Goal: Navigation & Orientation: Find specific page/section

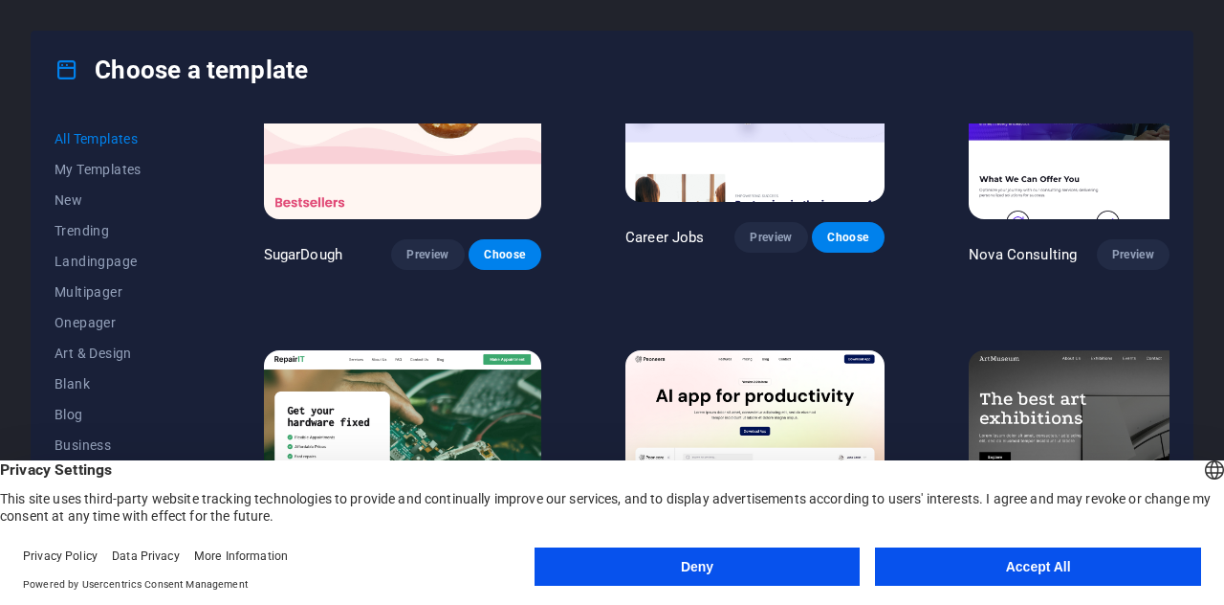
click at [983, 565] on button "Accept All" at bounding box center [1038, 566] width 326 height 38
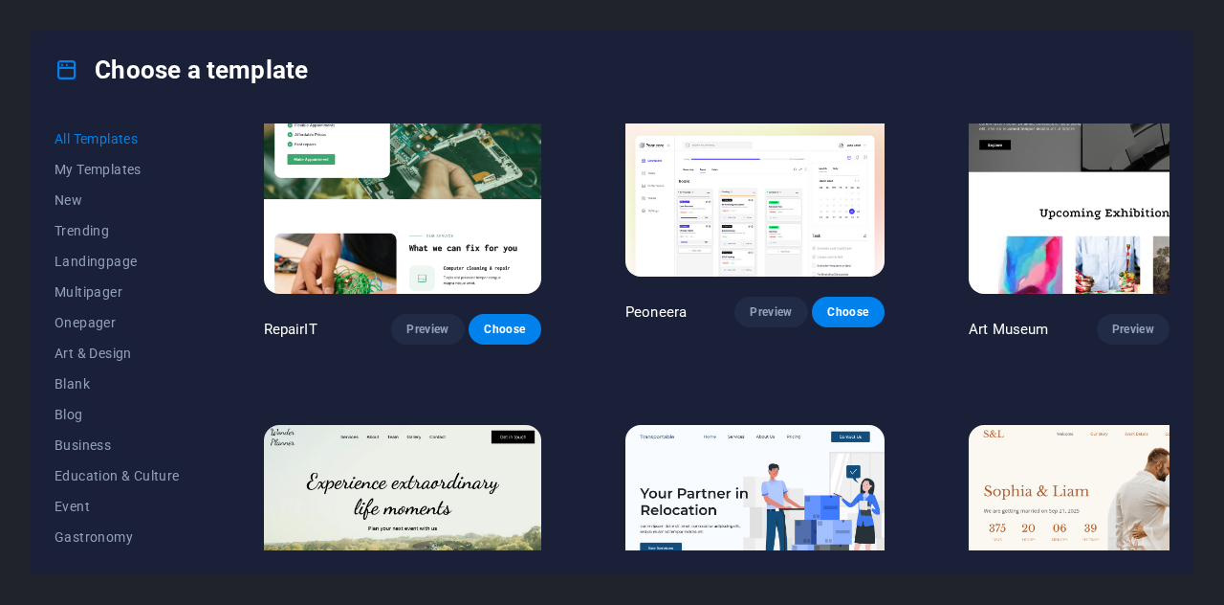
scroll to position [473, 0]
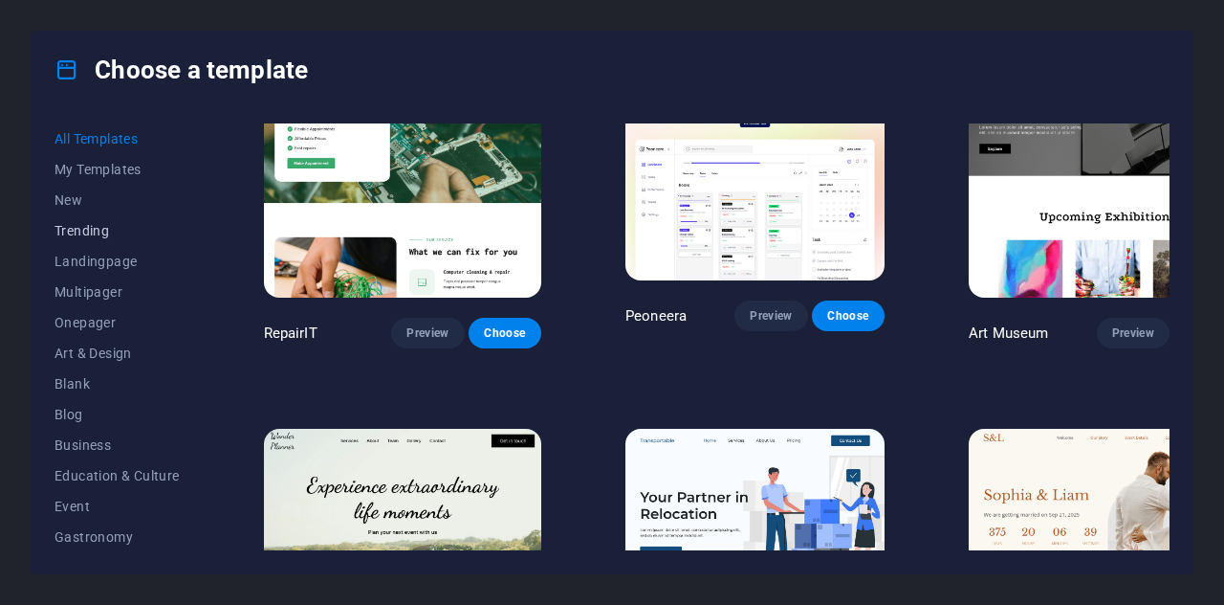
click at [99, 229] on span "Trending" at bounding box center [117, 230] width 125 height 15
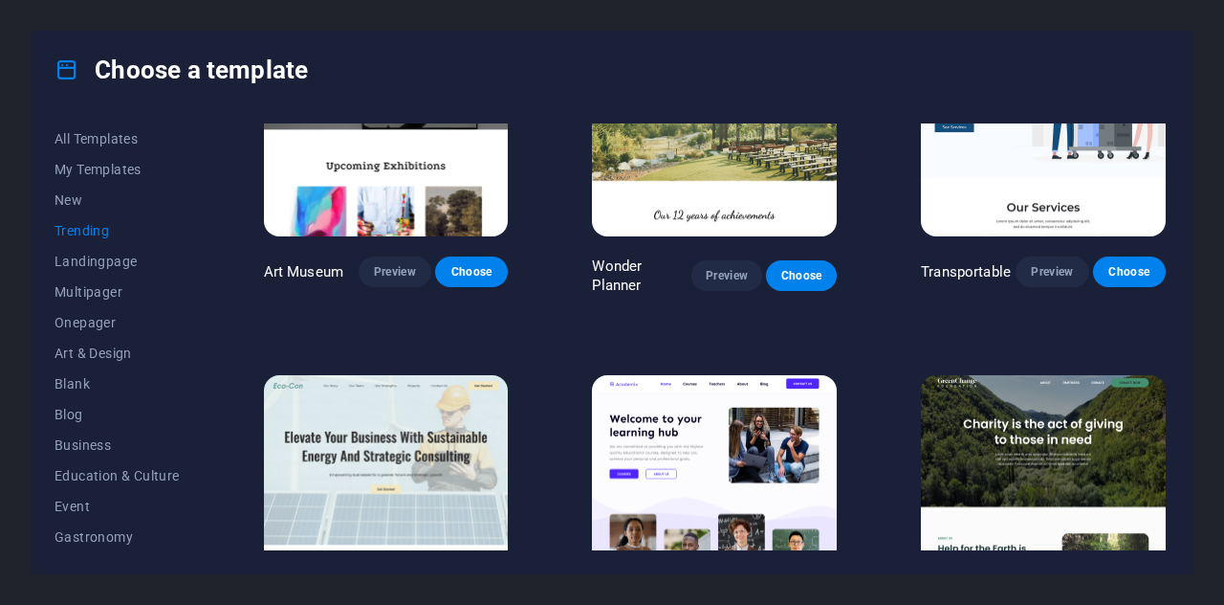
scroll to position [109, 0]
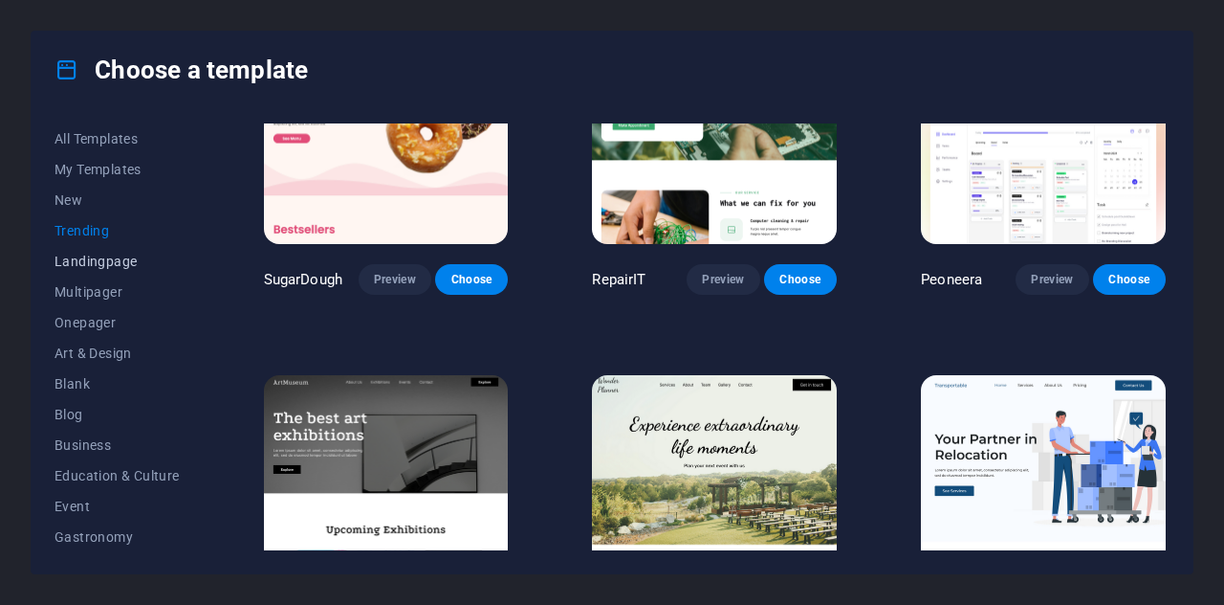
click at [99, 264] on span "Landingpage" at bounding box center [117, 261] width 125 height 15
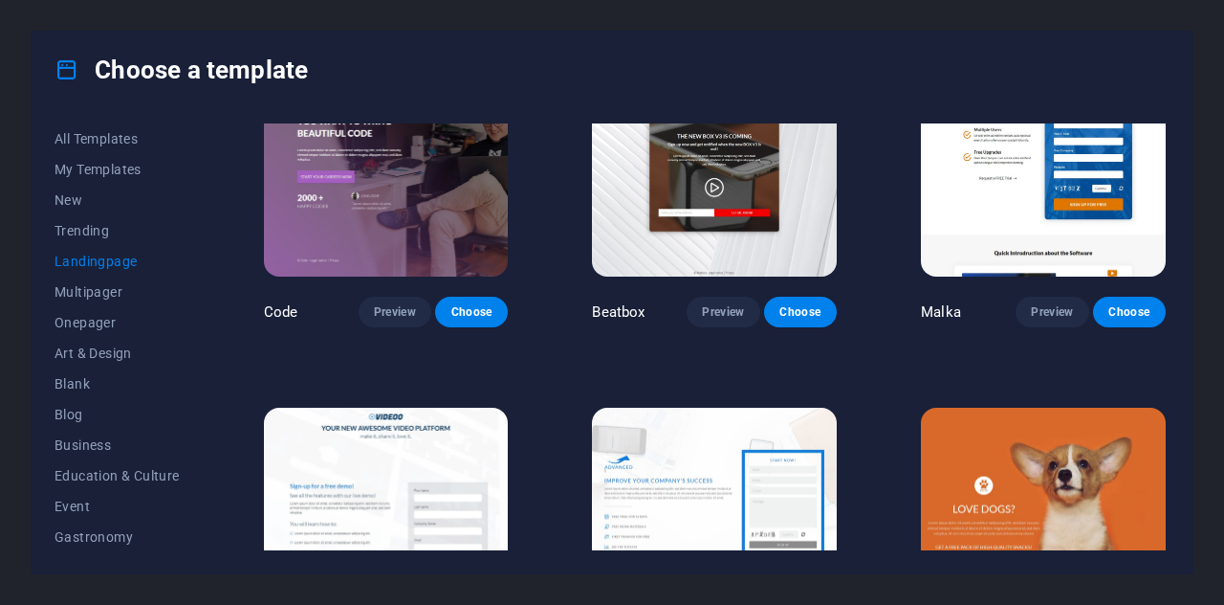
scroll to position [430, 0]
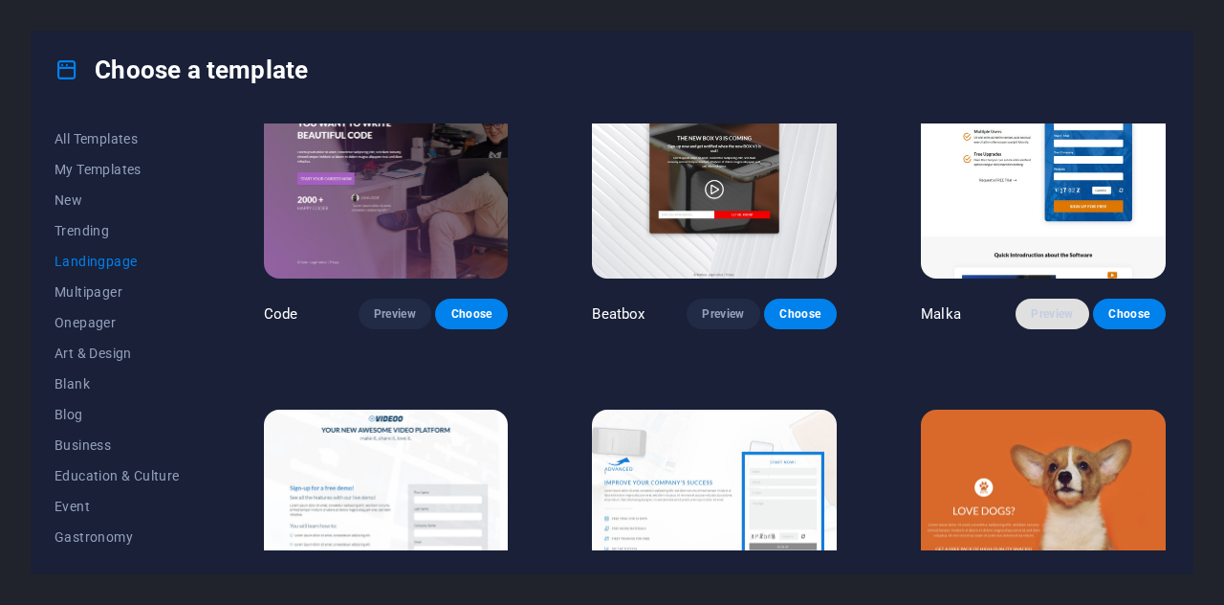
click at [1054, 309] on span "Preview" at bounding box center [1052, 313] width 42 height 15
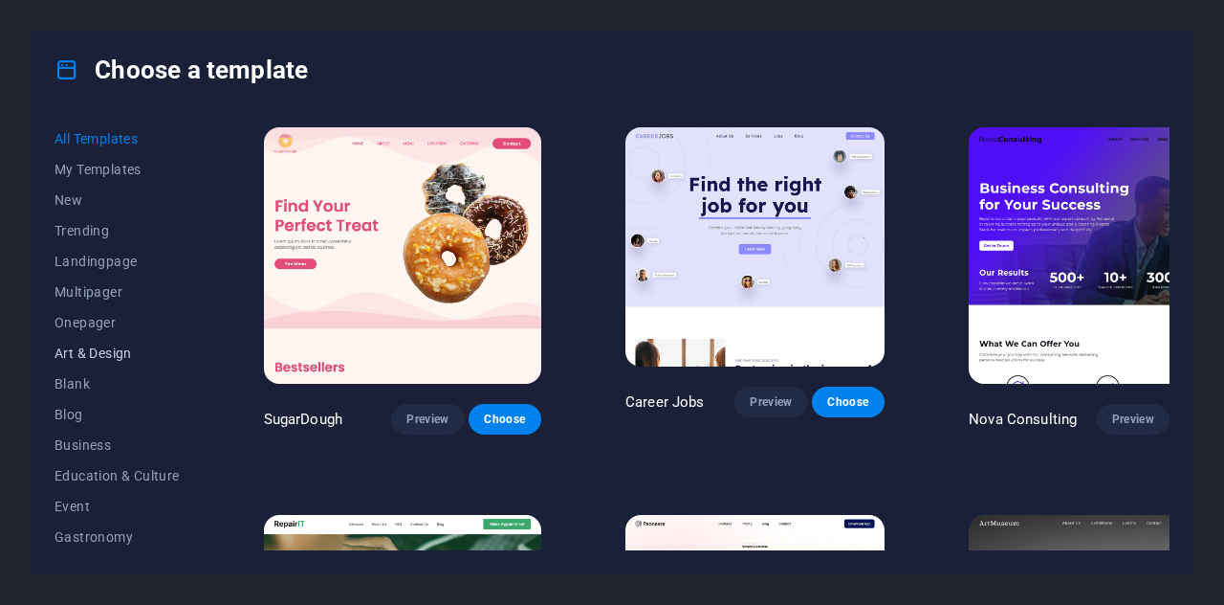
click at [101, 350] on span "Art & Design" at bounding box center [117, 352] width 125 height 15
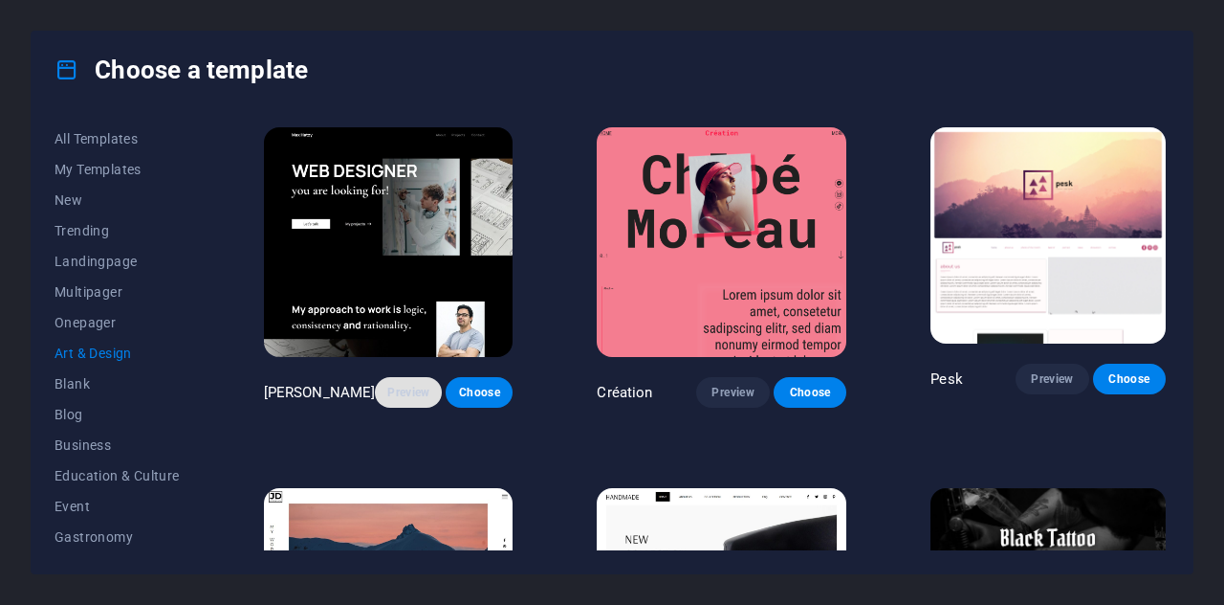
click at [398, 386] on span "Preview" at bounding box center [408, 392] width 36 height 15
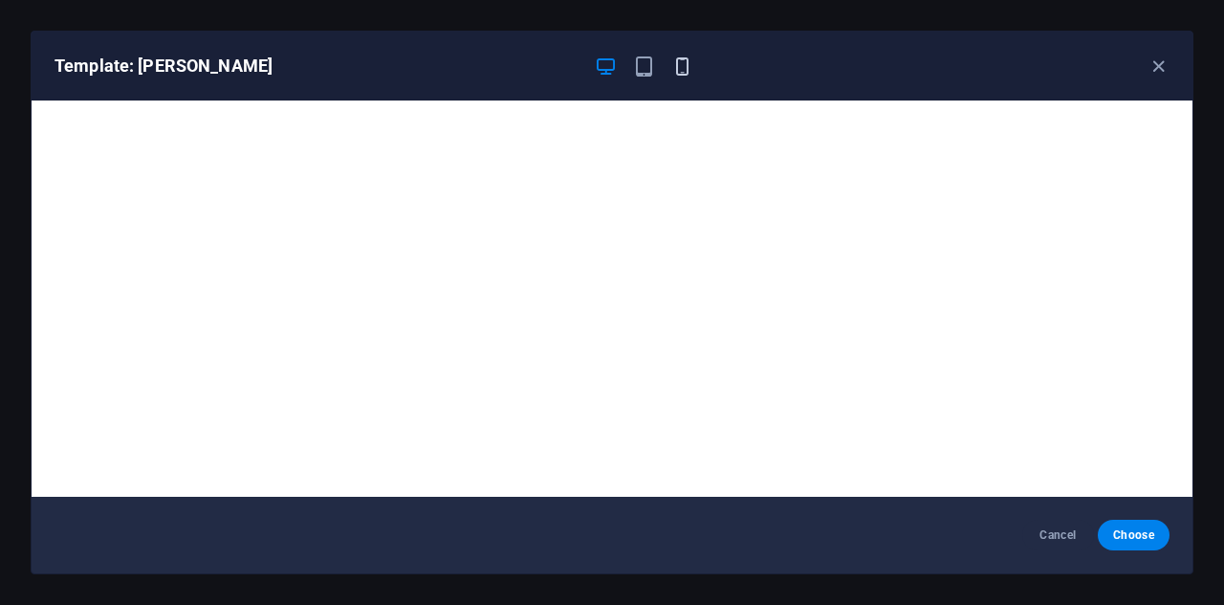
click at [683, 67] on icon "button" at bounding box center [683, 66] width 22 height 22
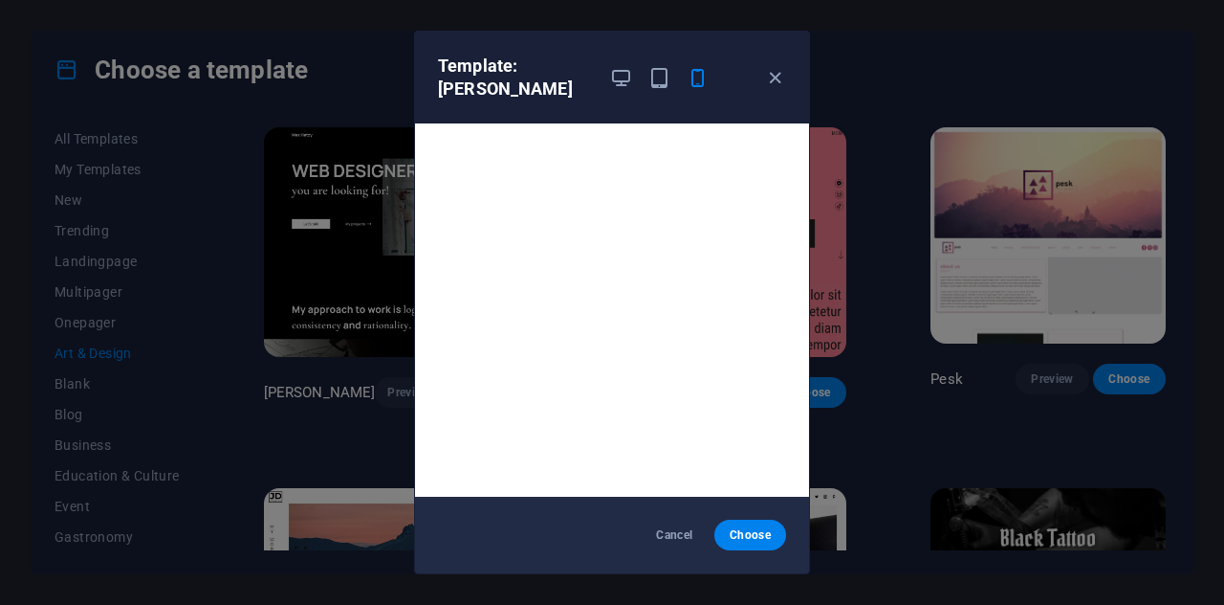
scroll to position [4, 0]
click at [780, 77] on icon "button" at bounding box center [775, 78] width 22 height 22
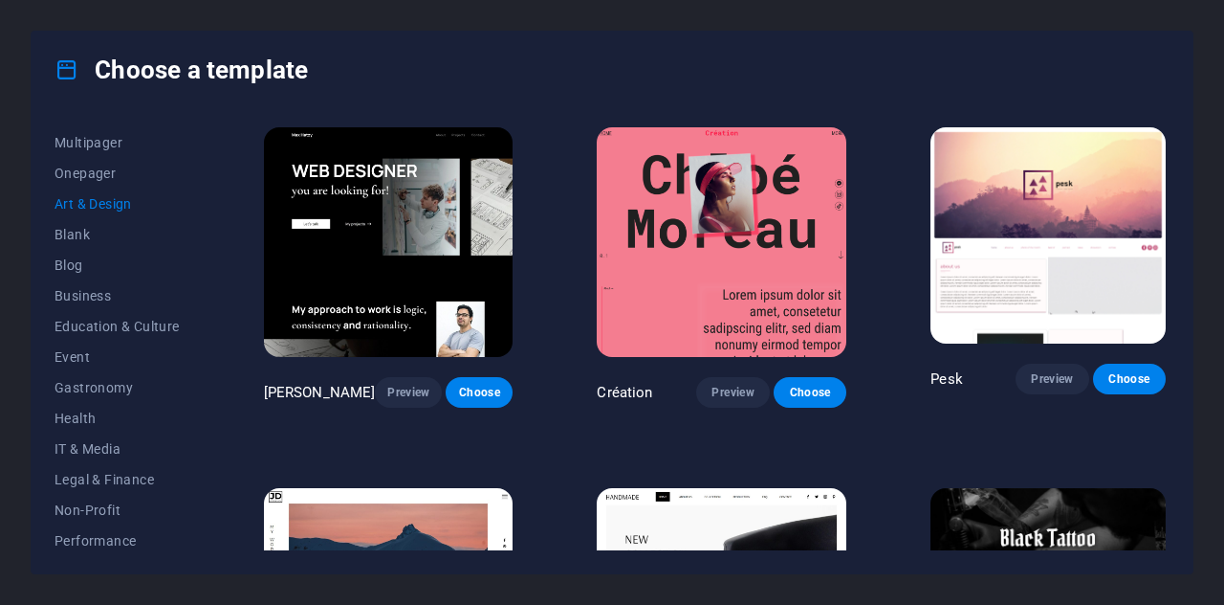
scroll to position [158, 0]
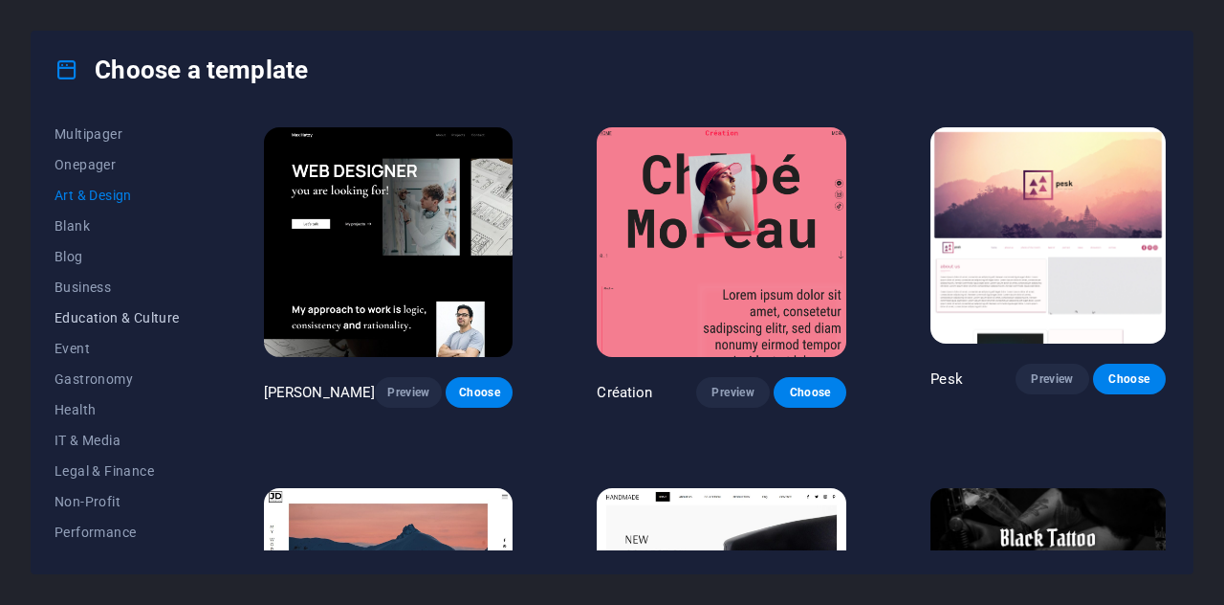
click at [98, 317] on span "Education & Culture" at bounding box center [117, 317] width 125 height 15
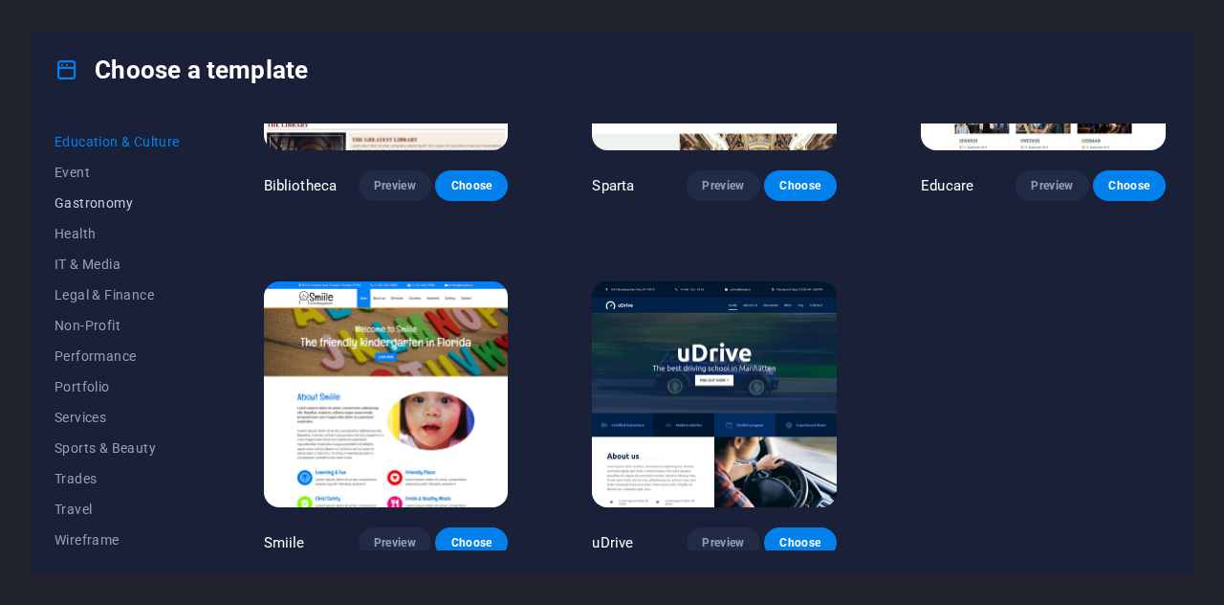
scroll to position [338, 0]
click at [140, 345] on span "Performance" at bounding box center [117, 351] width 125 height 15
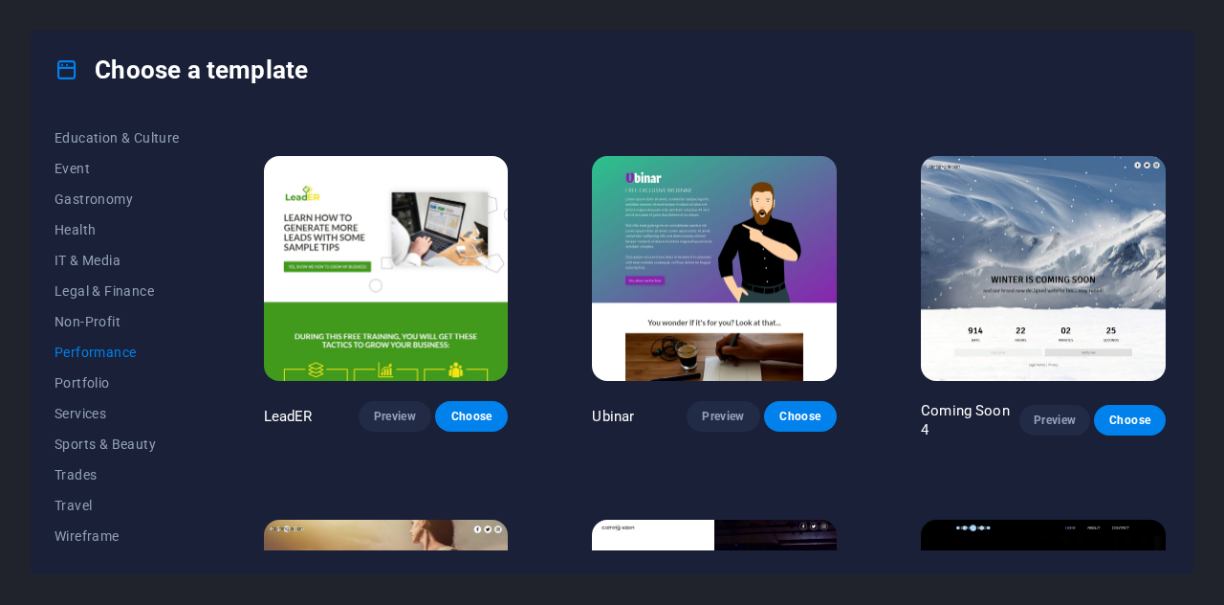
scroll to position [1402, 0]
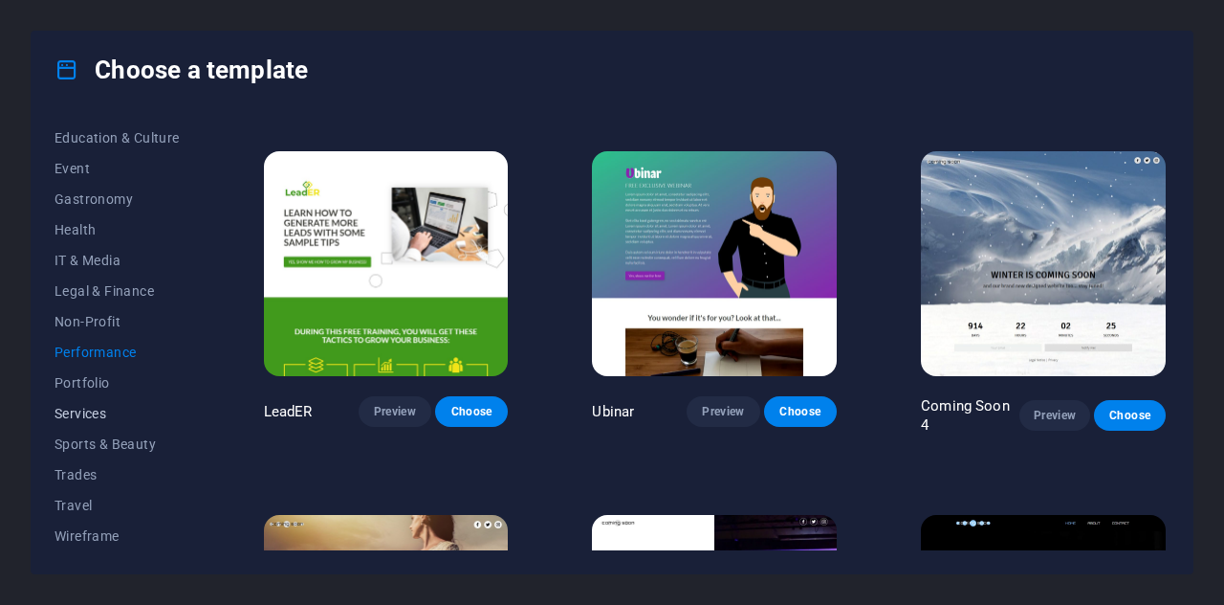
click at [94, 409] on span "Services" at bounding box center [117, 413] width 125 height 15
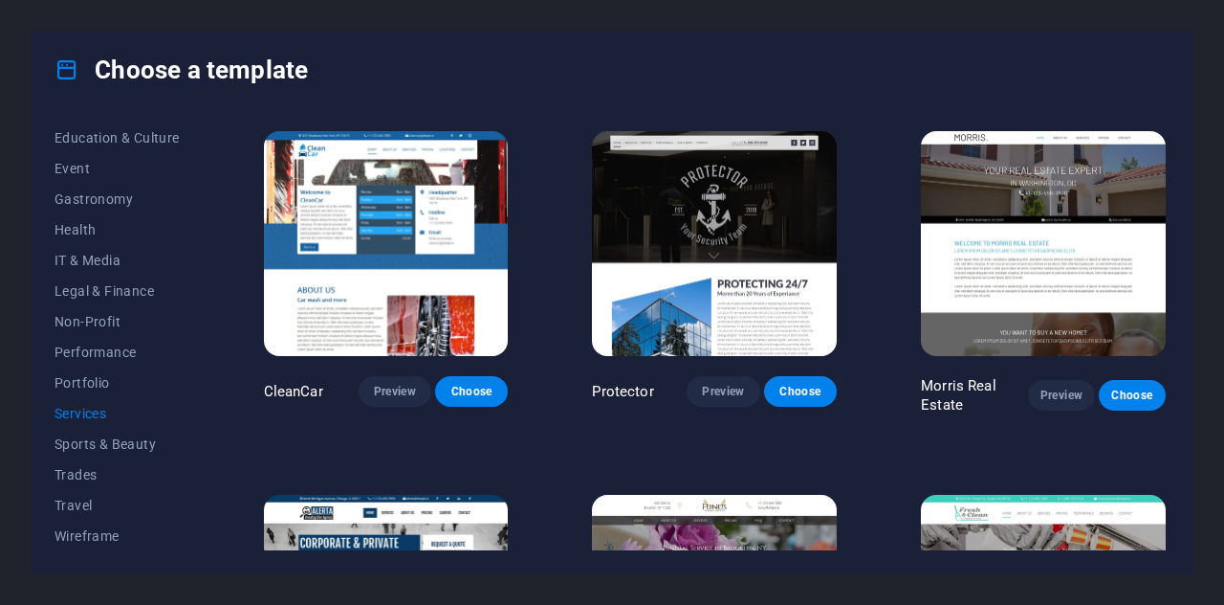
scroll to position [1437, 0]
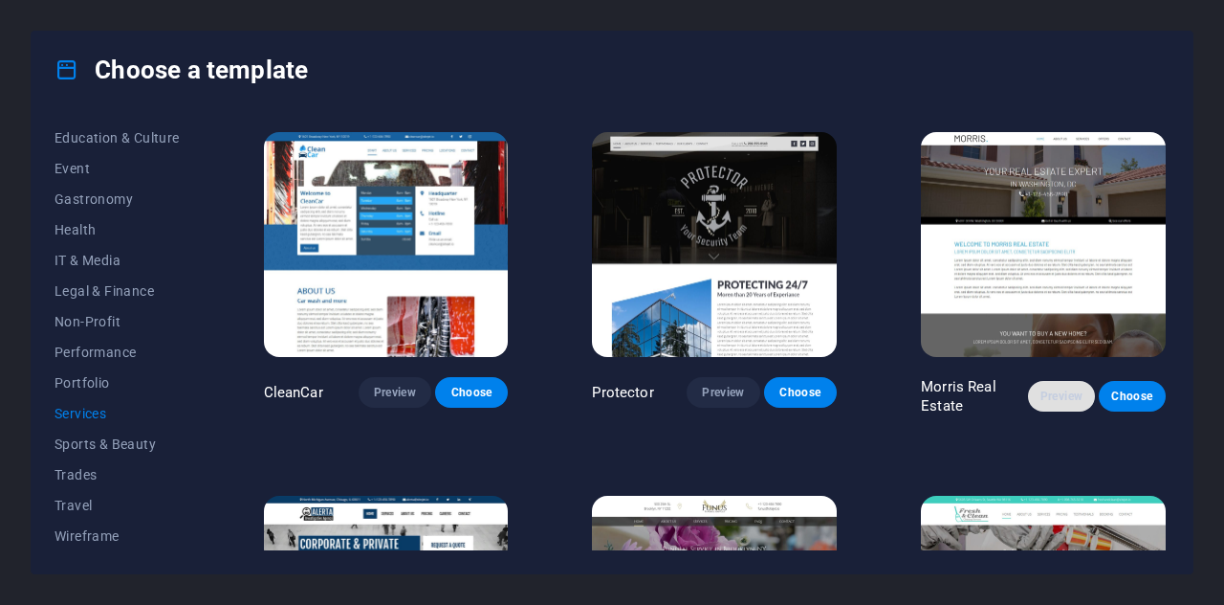
click at [1064, 388] on span "Preview" at bounding box center [1062, 395] width 36 height 15
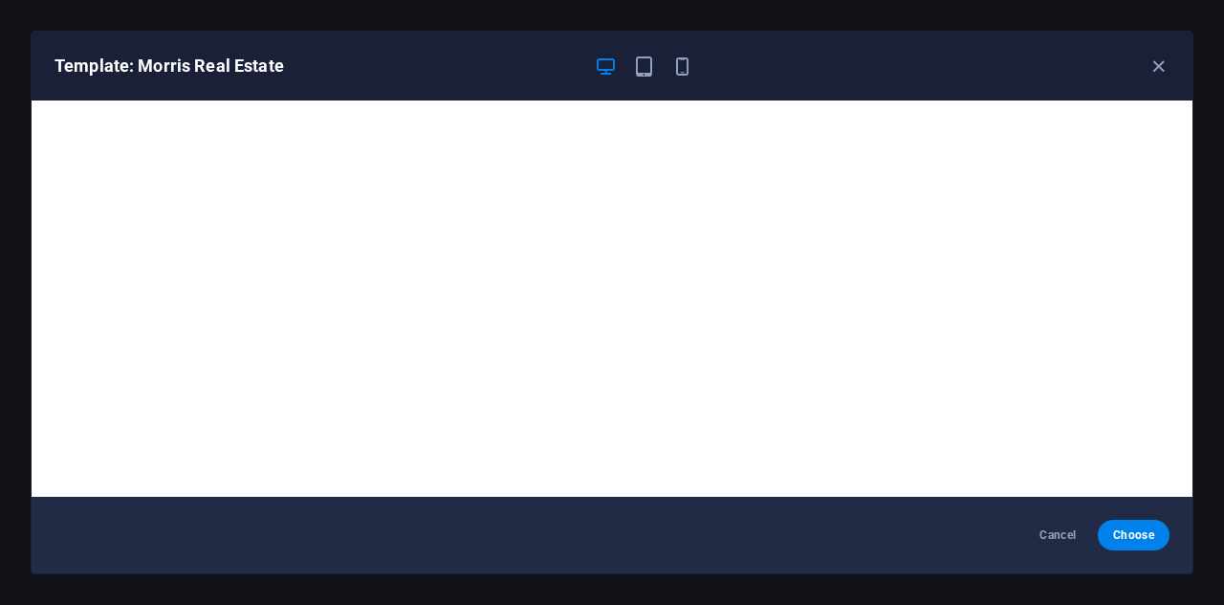
scroll to position [4, 0]
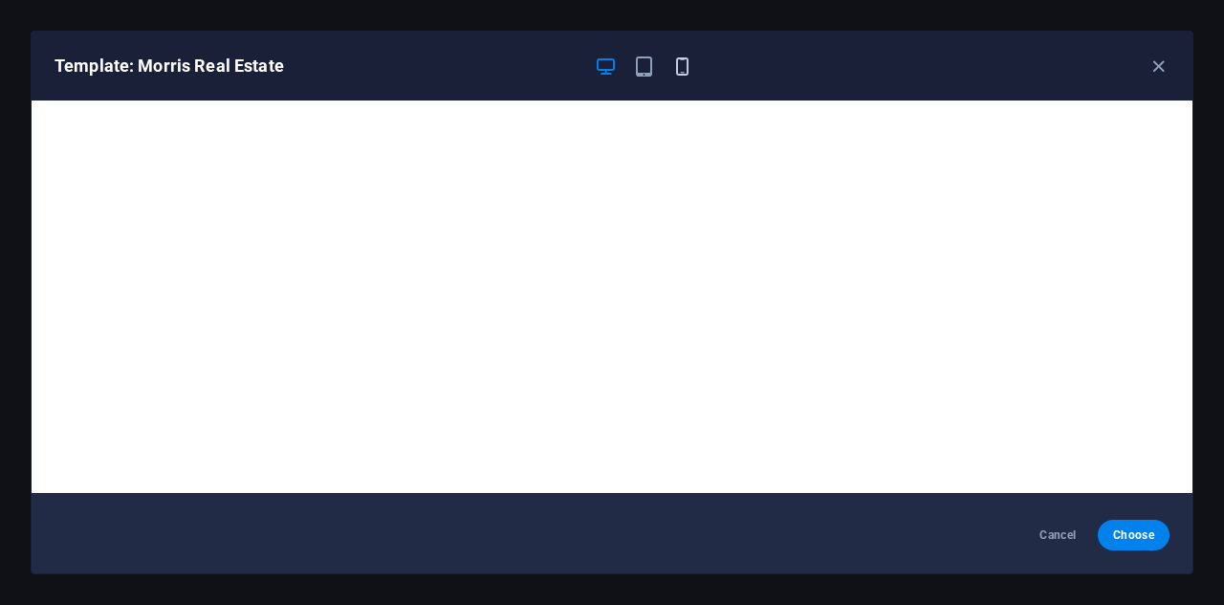
click at [688, 72] on icon "button" at bounding box center [683, 66] width 22 height 22
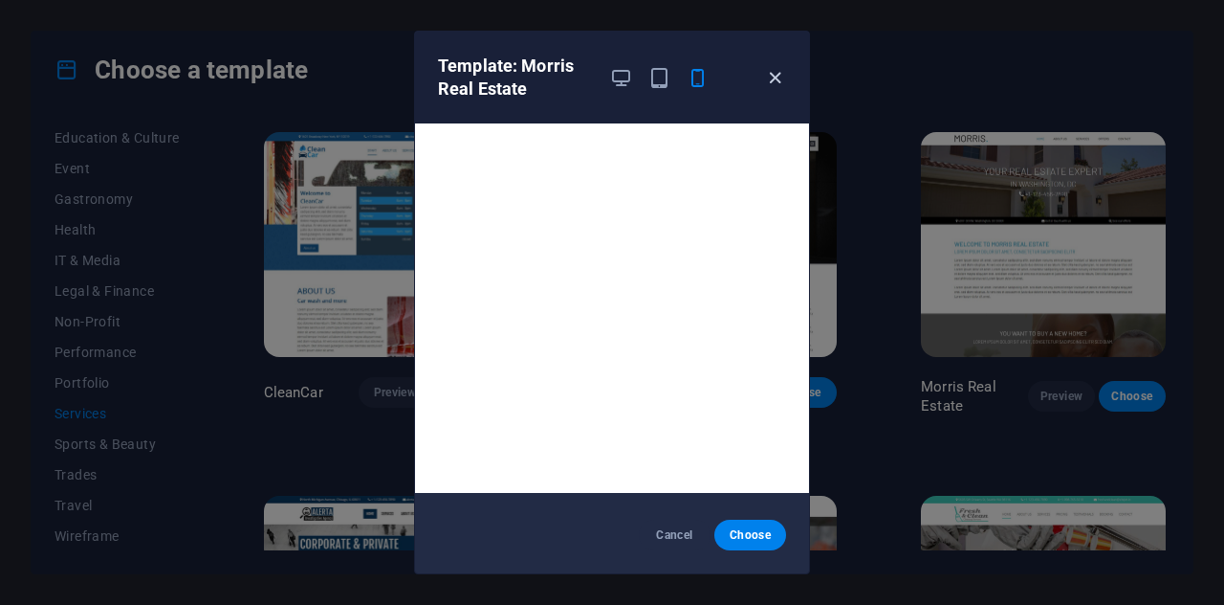
click at [773, 73] on icon "button" at bounding box center [775, 78] width 22 height 22
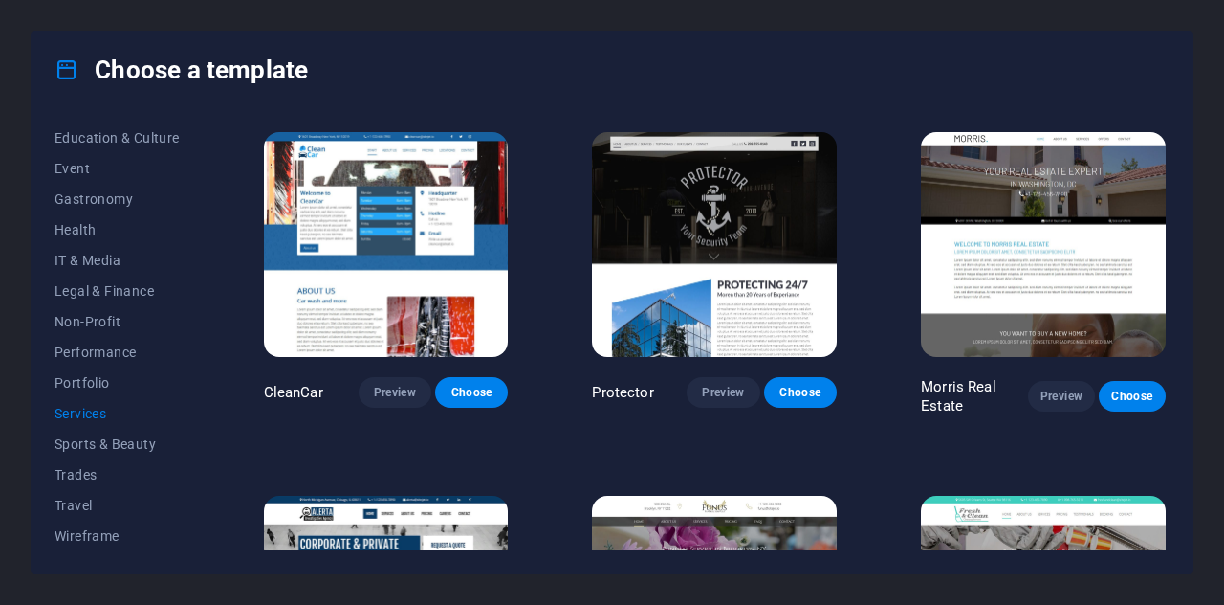
click at [562, 446] on div "Career Jobs Preview Choose Nova Consulting Preview Choose RepairIT Preview Choo…" at bounding box center [715, 86] width 910 height 2798
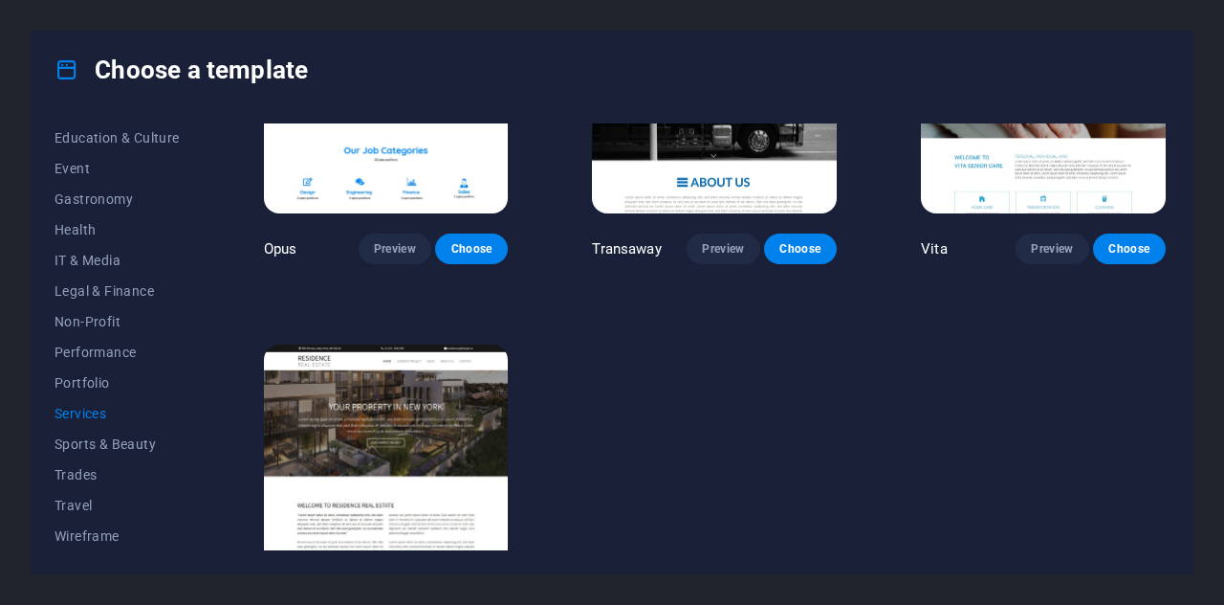
scroll to position [2353, 0]
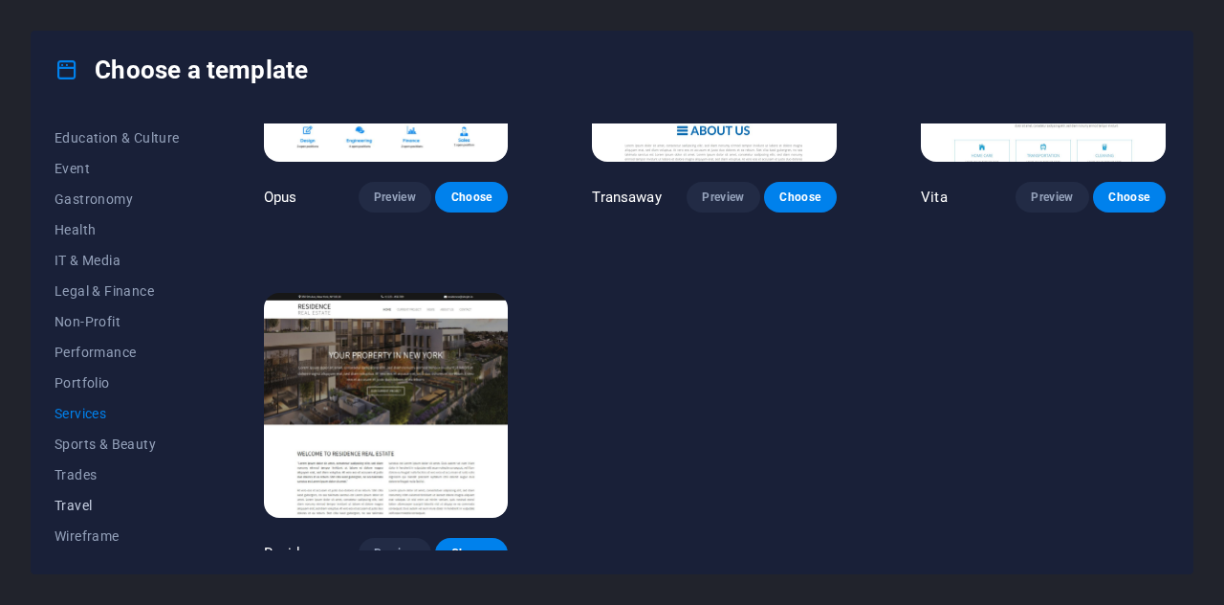
click at [95, 503] on span "Travel" at bounding box center [117, 504] width 125 height 15
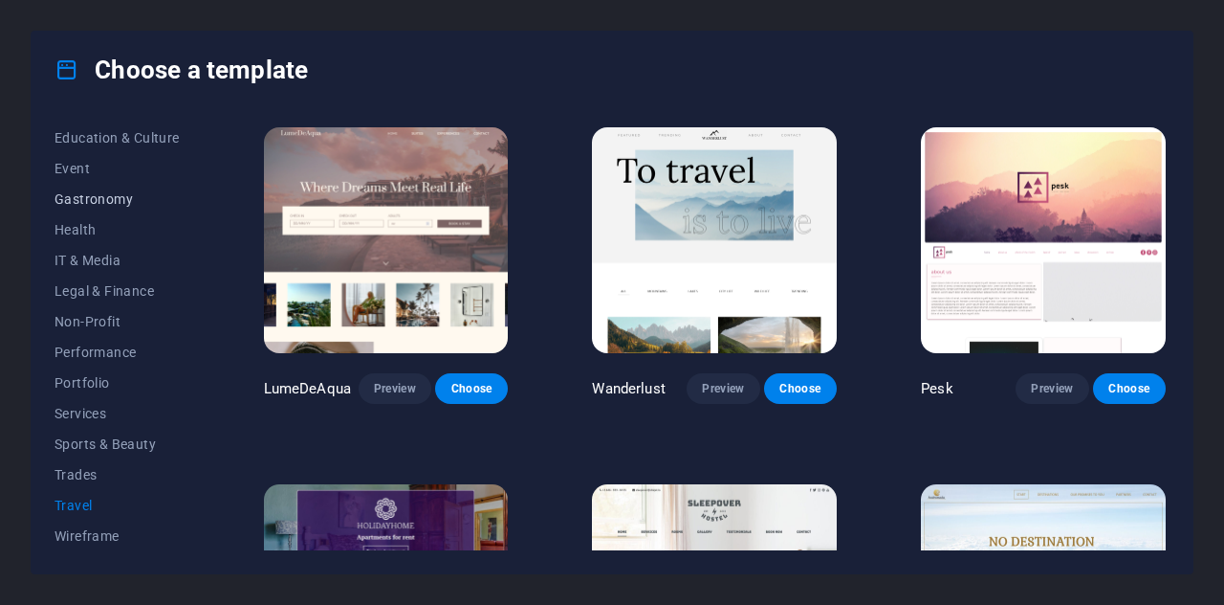
scroll to position [0, 0]
